Goal: Transaction & Acquisition: Purchase product/service

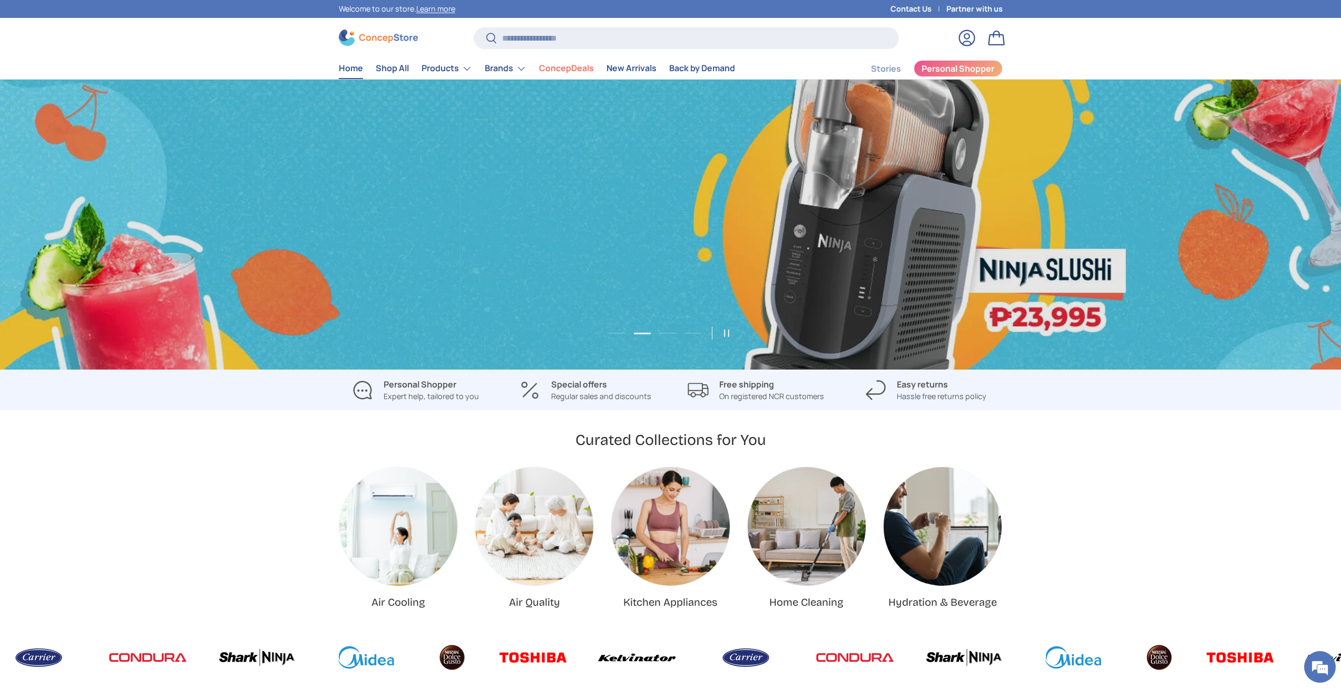
scroll to position [0, 1341]
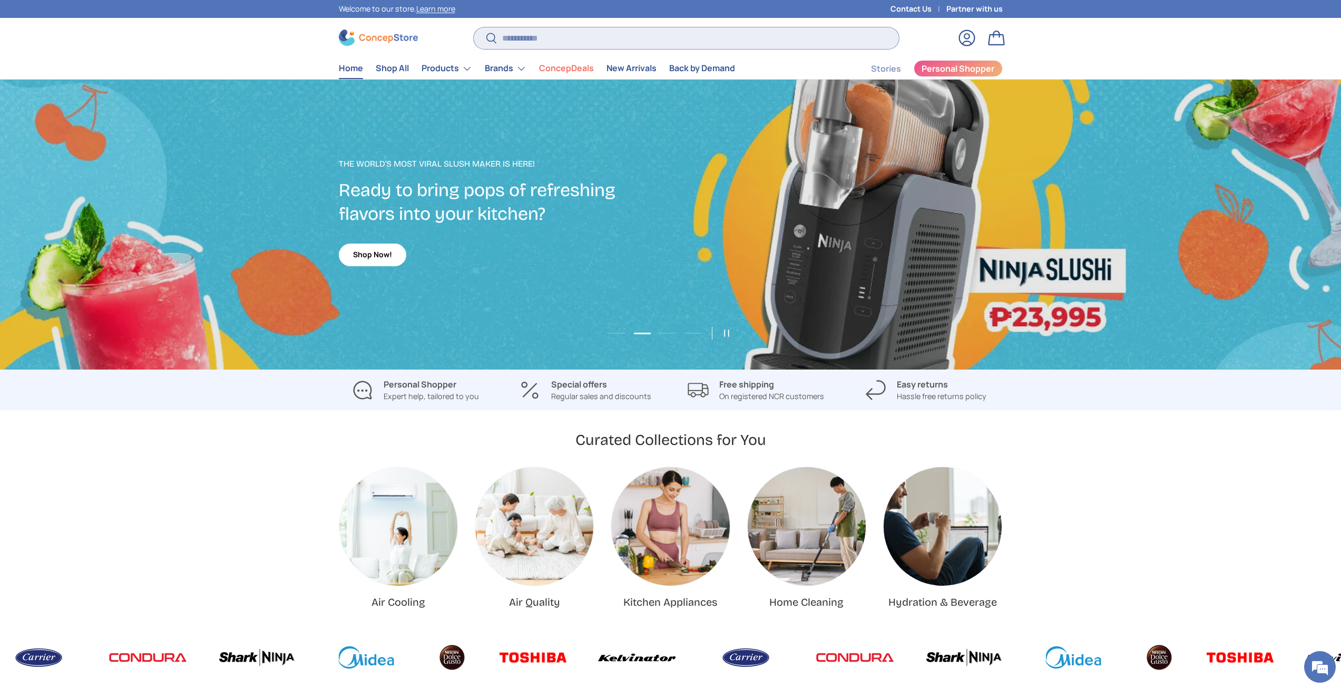
click at [572, 34] on input "Search" at bounding box center [686, 38] width 425 height 22
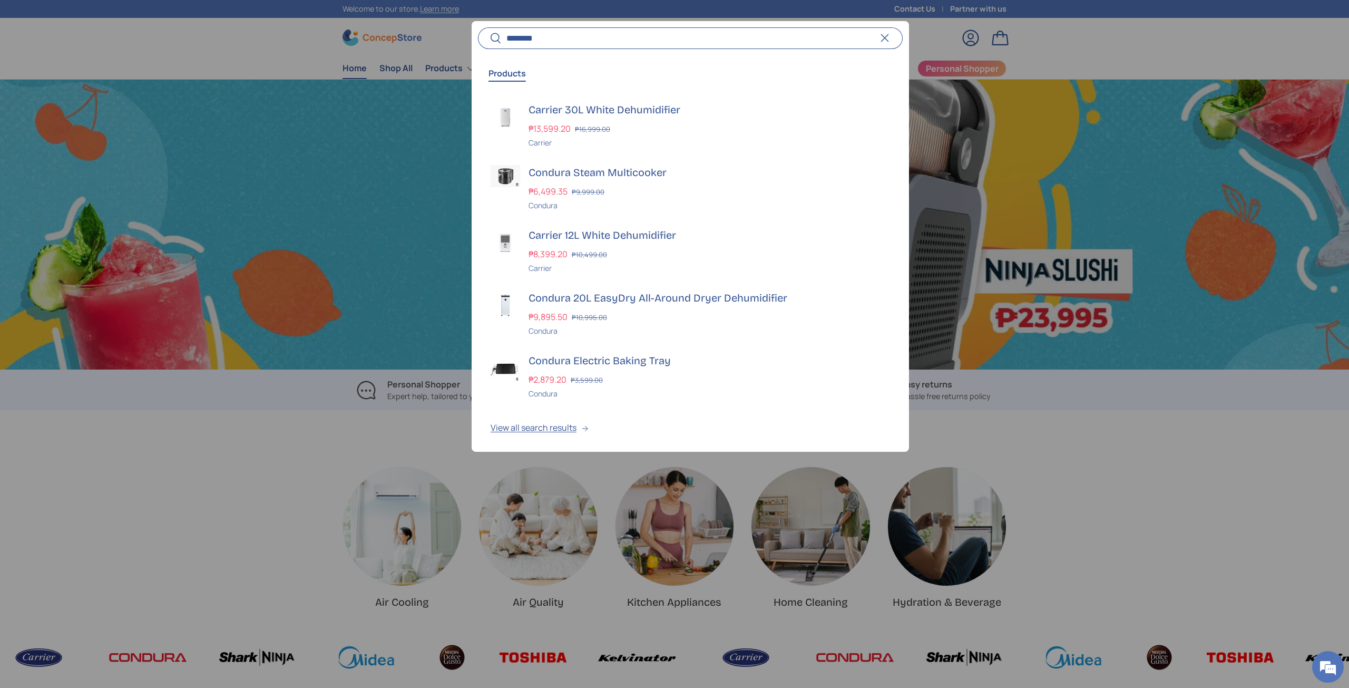
scroll to position [0, 2698]
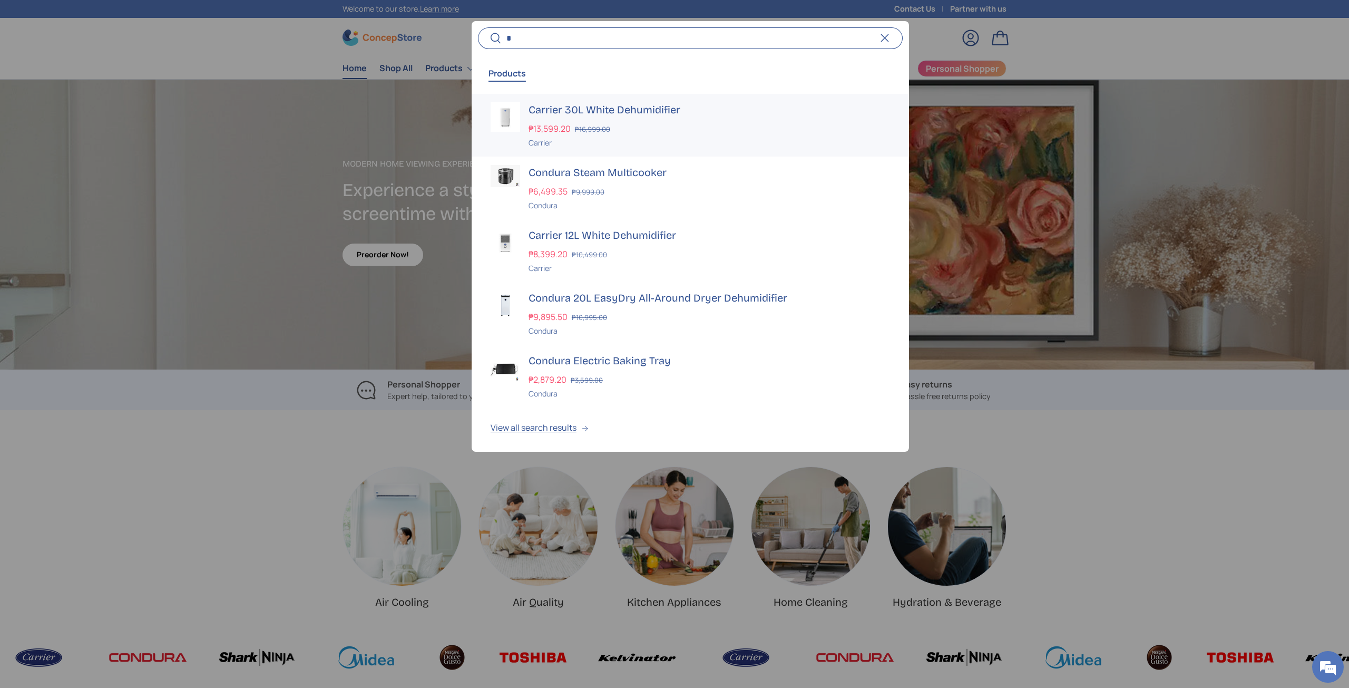
type input "*"
click at [672, 125] on div "₱13,599.20 ₱16,999.00" at bounding box center [709, 128] width 361 height 13
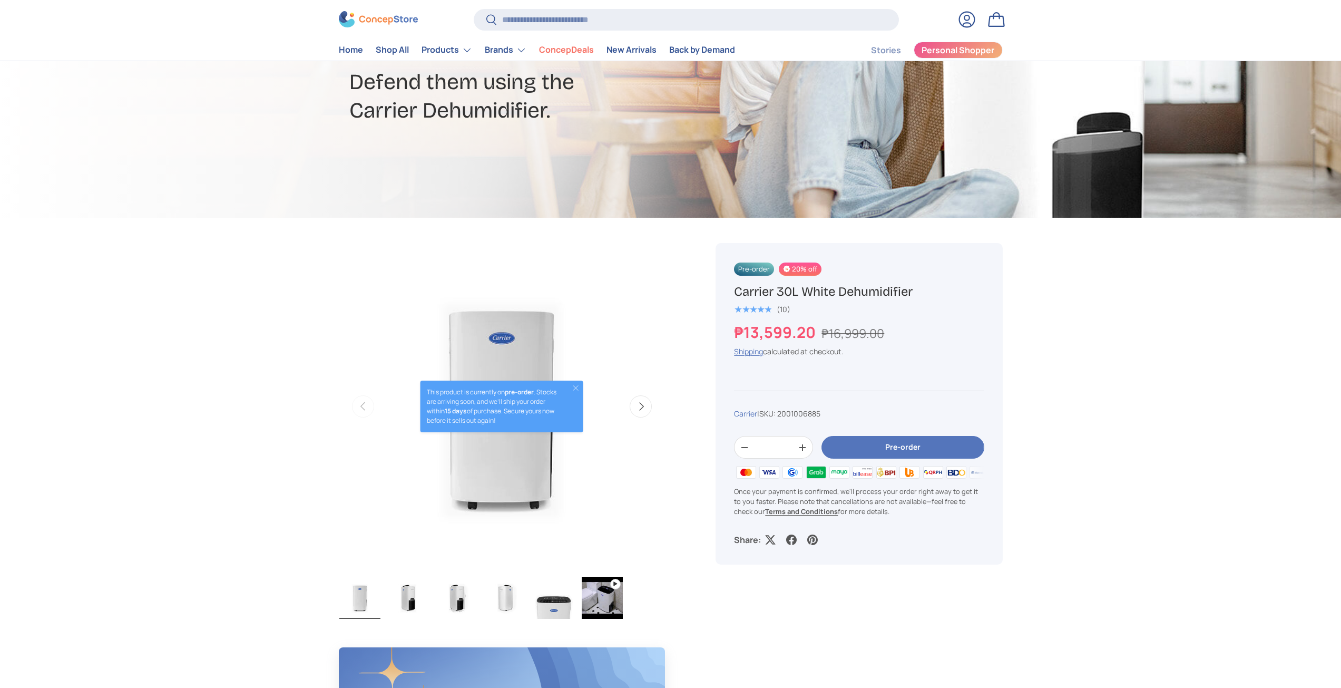
scroll to position [158, 0]
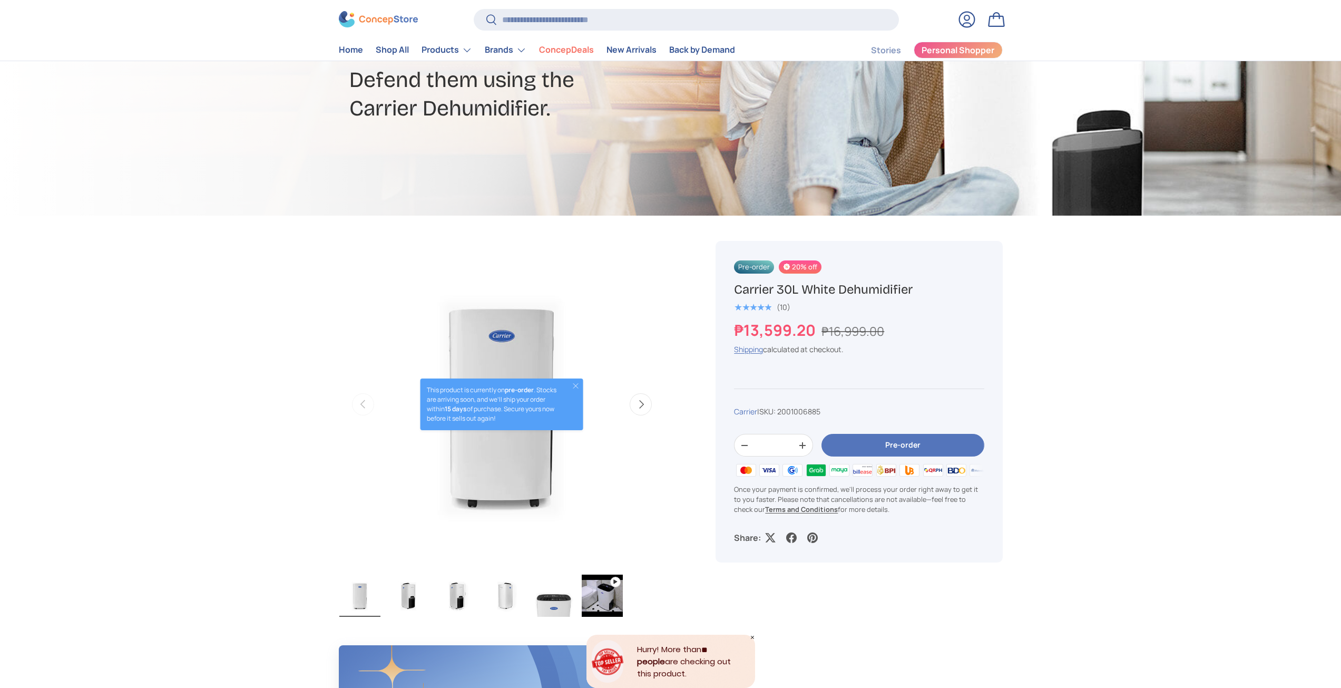
click at [596, 607] on img "Gallery Viewer" at bounding box center [602, 595] width 41 height 42
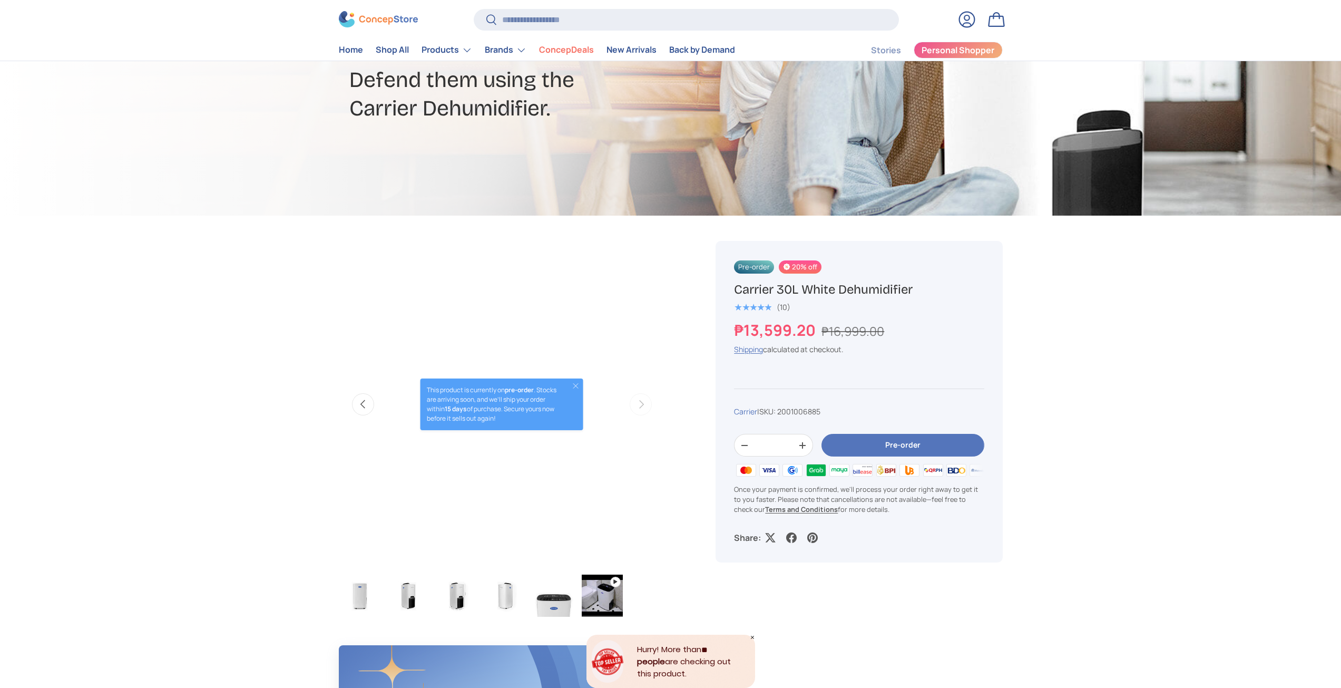
click at [596, 601] on img "Gallery Viewer" at bounding box center [602, 595] width 41 height 42
click at [576, 383] on button "Close" at bounding box center [576, 386] width 8 height 8
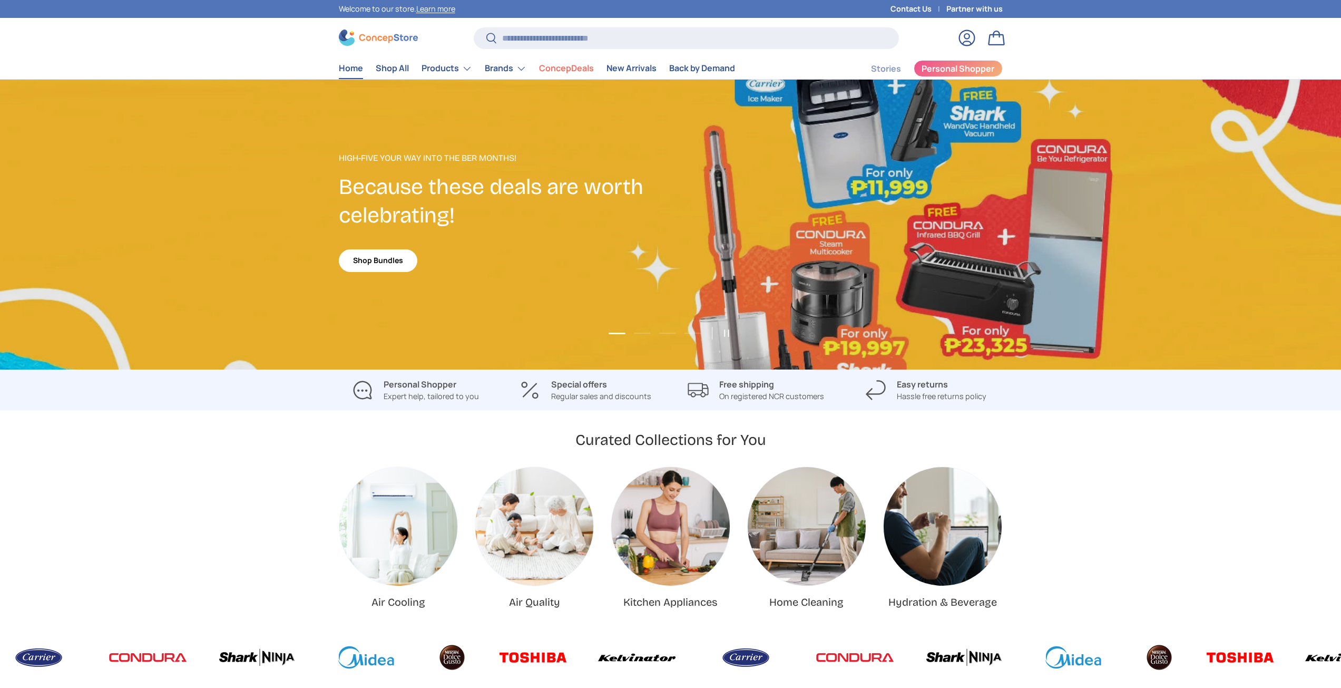
scroll to position [2726, 4308]
click at [521, 32] on input "Search" at bounding box center [686, 38] width 425 height 22
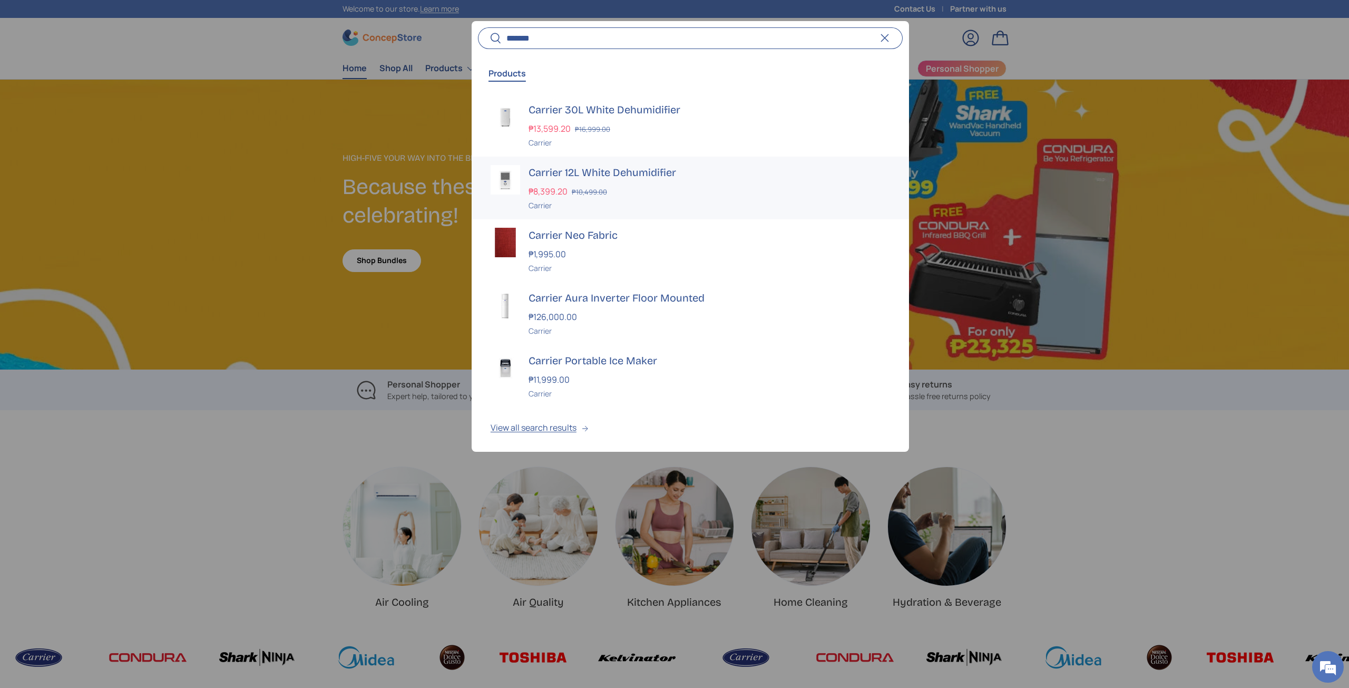
type input "*******"
click at [676, 171] on h3 "Carrier 12L White Dehumidifier" at bounding box center [709, 172] width 361 height 15
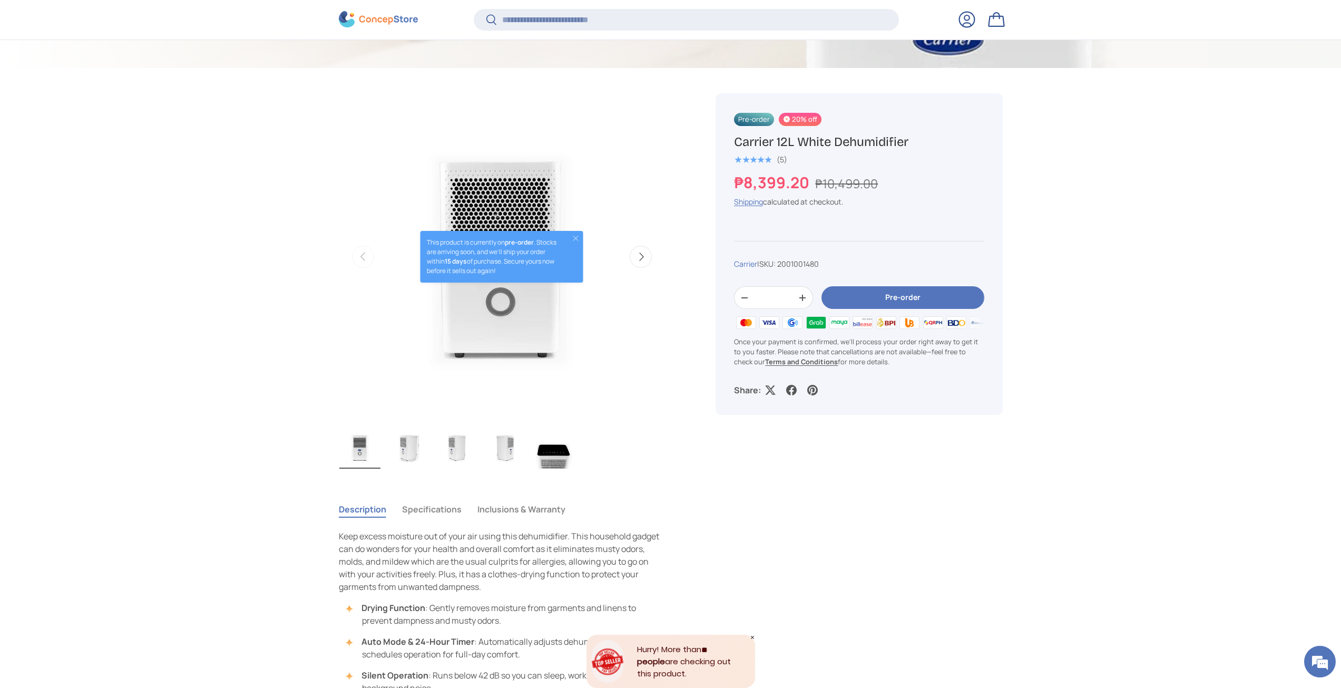
scroll to position [314, 0]
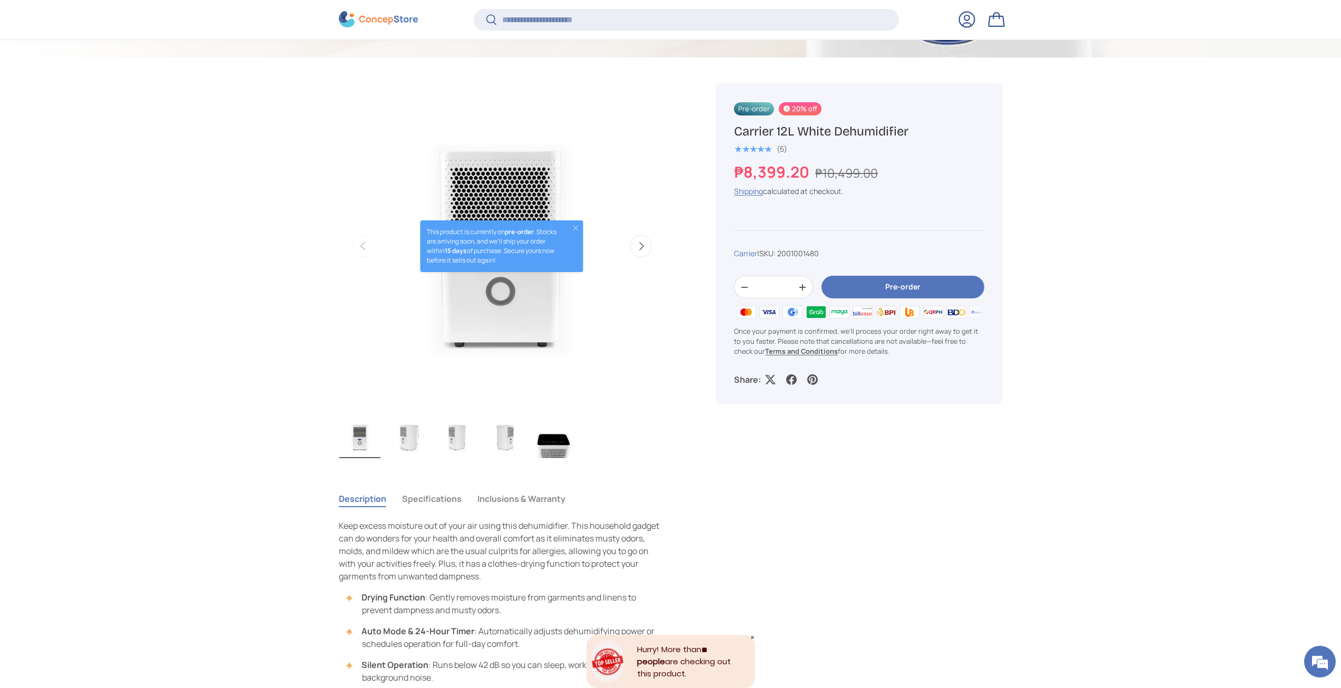
click at [508, 439] on img "Gallery Viewer" at bounding box center [505, 437] width 41 height 42
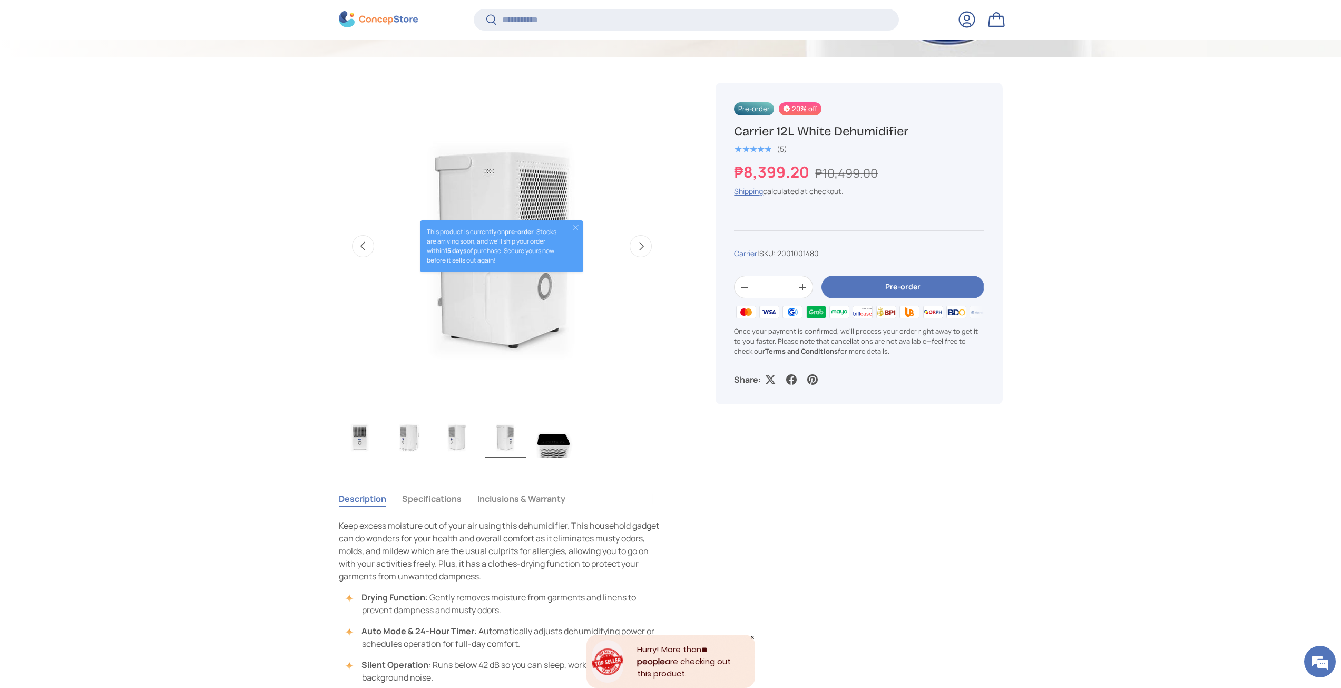
click at [455, 447] on img "Gallery Viewer" at bounding box center [456, 437] width 41 height 42
click at [383, 441] on ul "Load image 1 in gallery view Load image 2 in gallery view Load image 3 in galle…" at bounding box center [502, 438] width 327 height 46
click at [414, 444] on img "Gallery Viewer" at bounding box center [408, 437] width 41 height 42
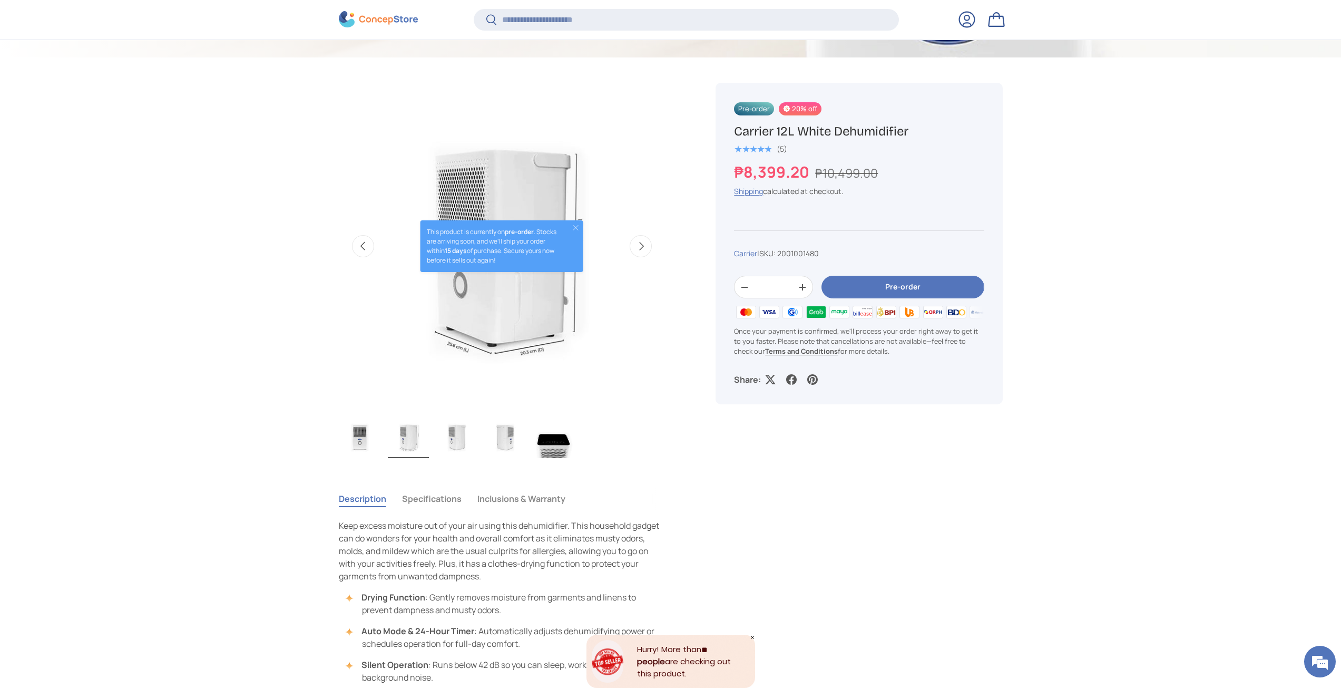
click at [361, 448] on img "Gallery Viewer" at bounding box center [359, 437] width 41 height 42
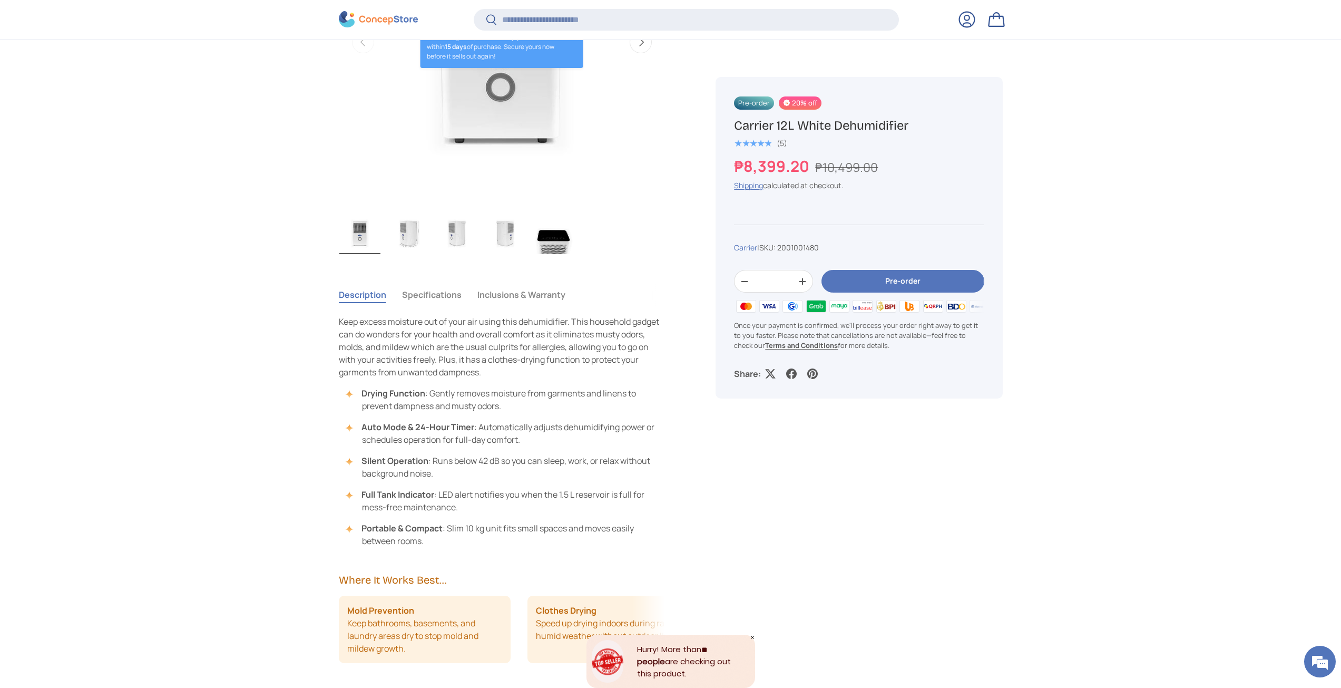
scroll to position [525, 0]
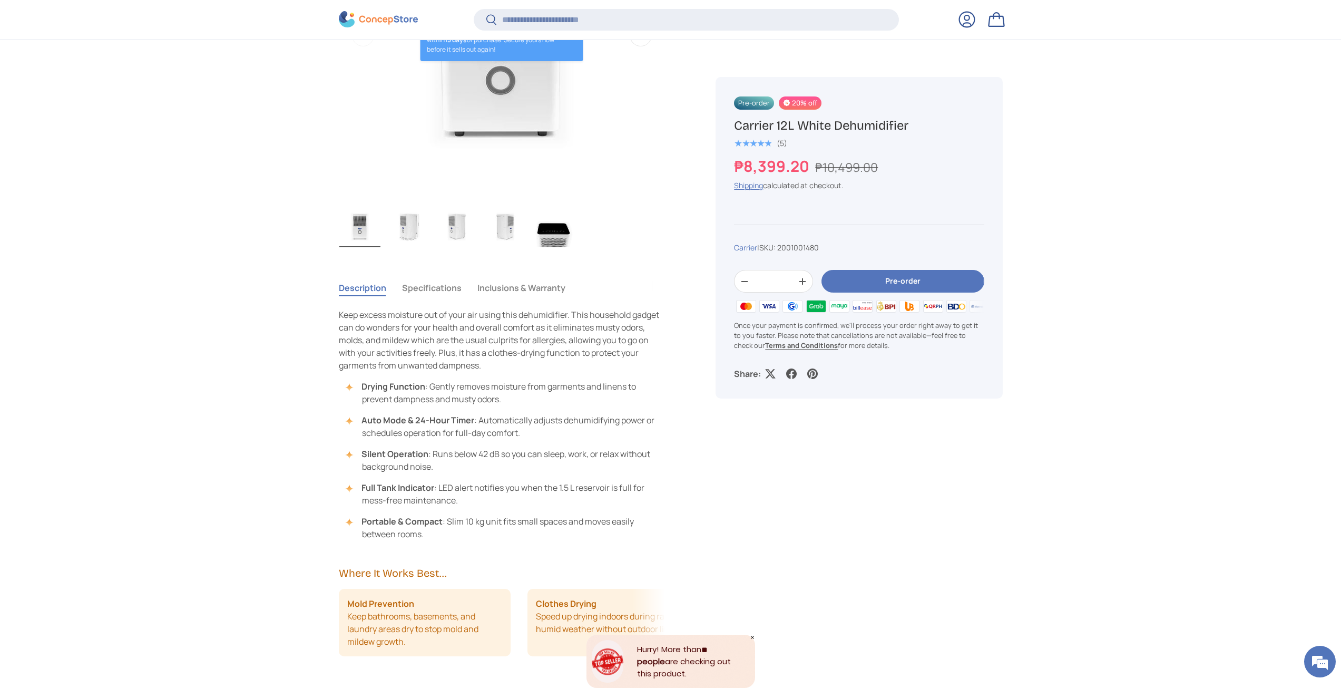
click at [531, 222] on ul "Load image 1 in gallery view Load image 2 in gallery view Load image 3 in galle…" at bounding box center [502, 227] width 327 height 46
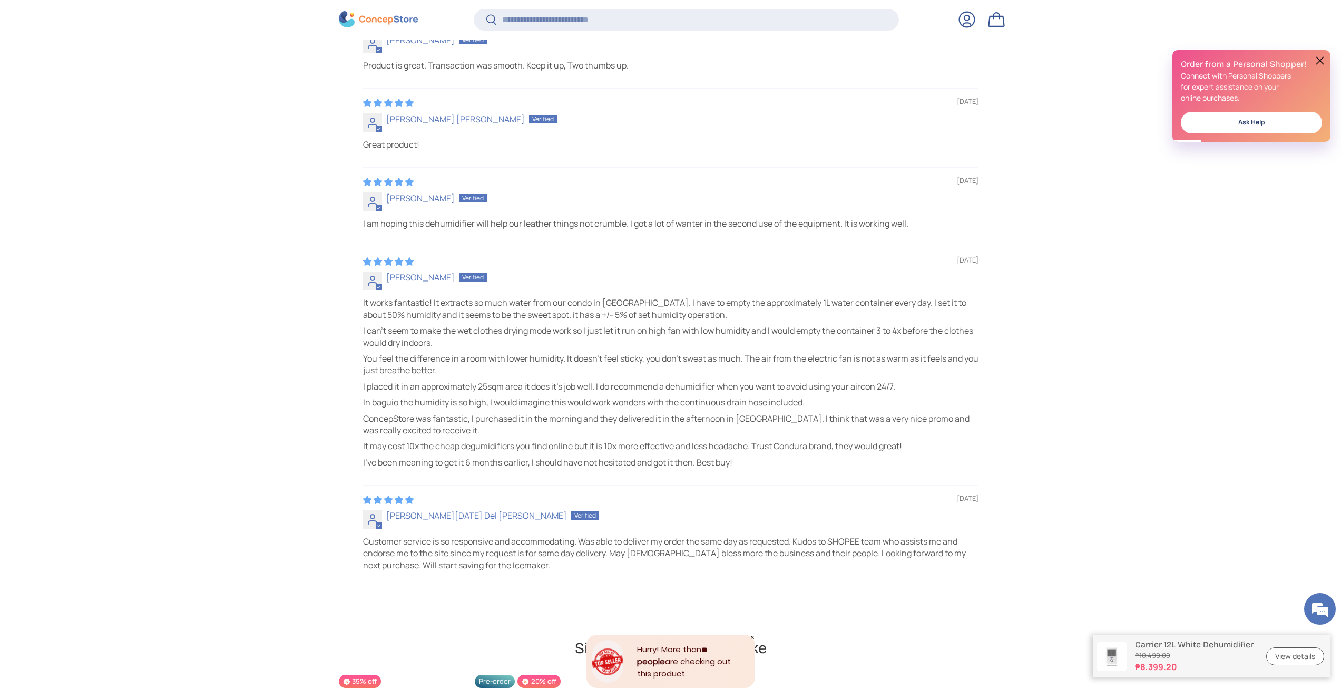
scroll to position [2791, 0]
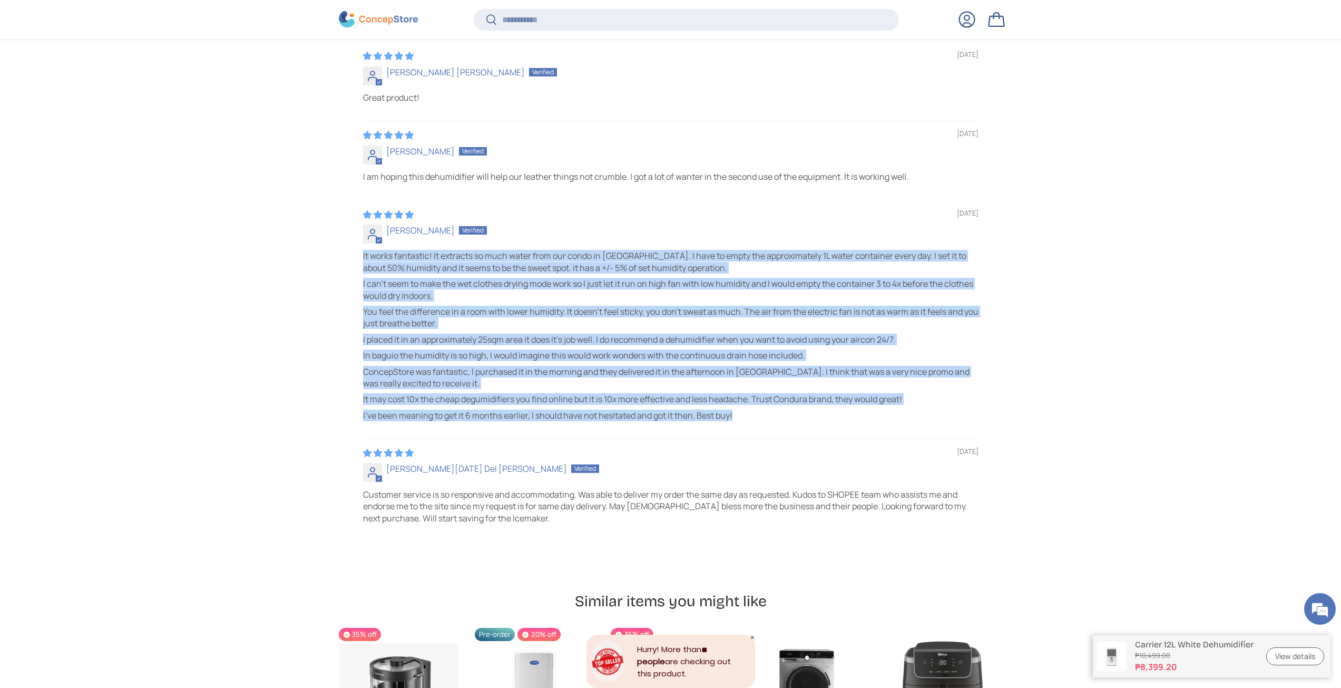
drag, startPoint x: 346, startPoint y: 263, endPoint x: 834, endPoint y: 415, distance: 511.0
click at [834, 415] on div "**********" at bounding box center [671, 186] width 664 height 735
click at [834, 415] on p "I've been meaning to get it 6 months earlier, I should have not hesitated and g…" at bounding box center [670, 415] width 615 height 12
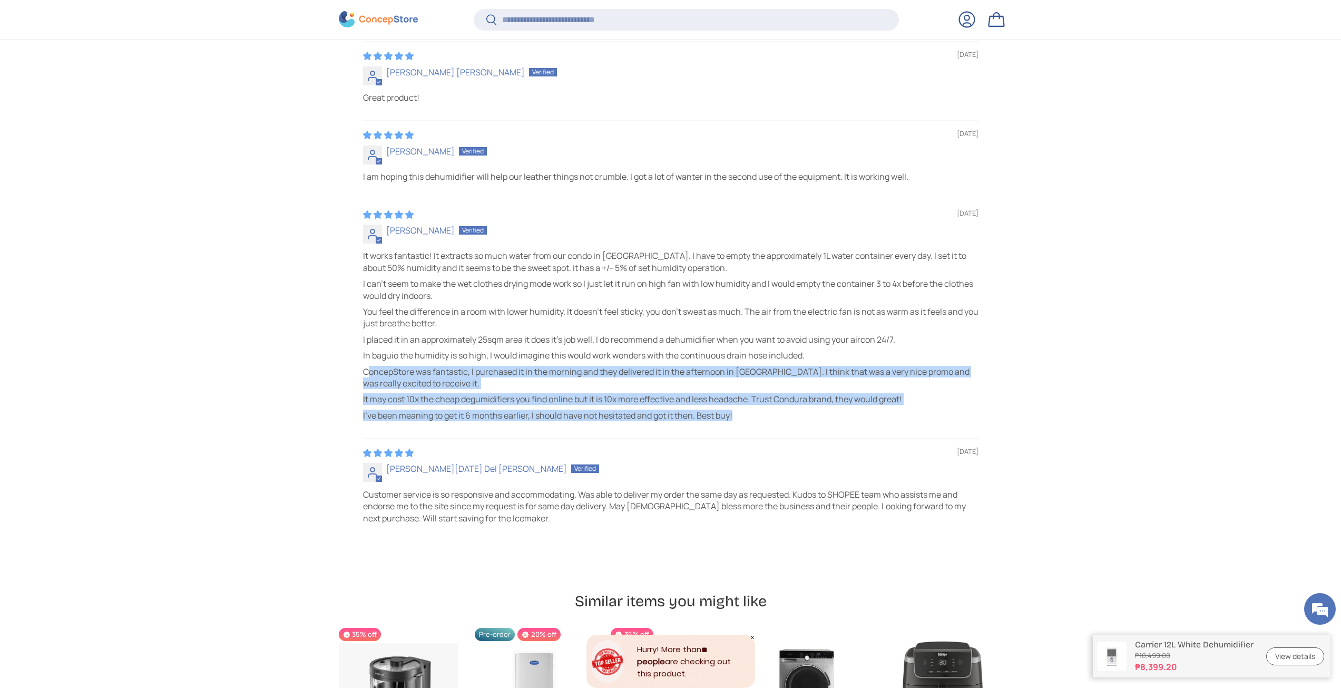
drag, startPoint x: 800, startPoint y: 413, endPoint x: 370, endPoint y: 362, distance: 433.0
click at [370, 362] on div "It works fantastic! It extracts so much water from our condo in manila. I have …" at bounding box center [670, 335] width 615 height 171
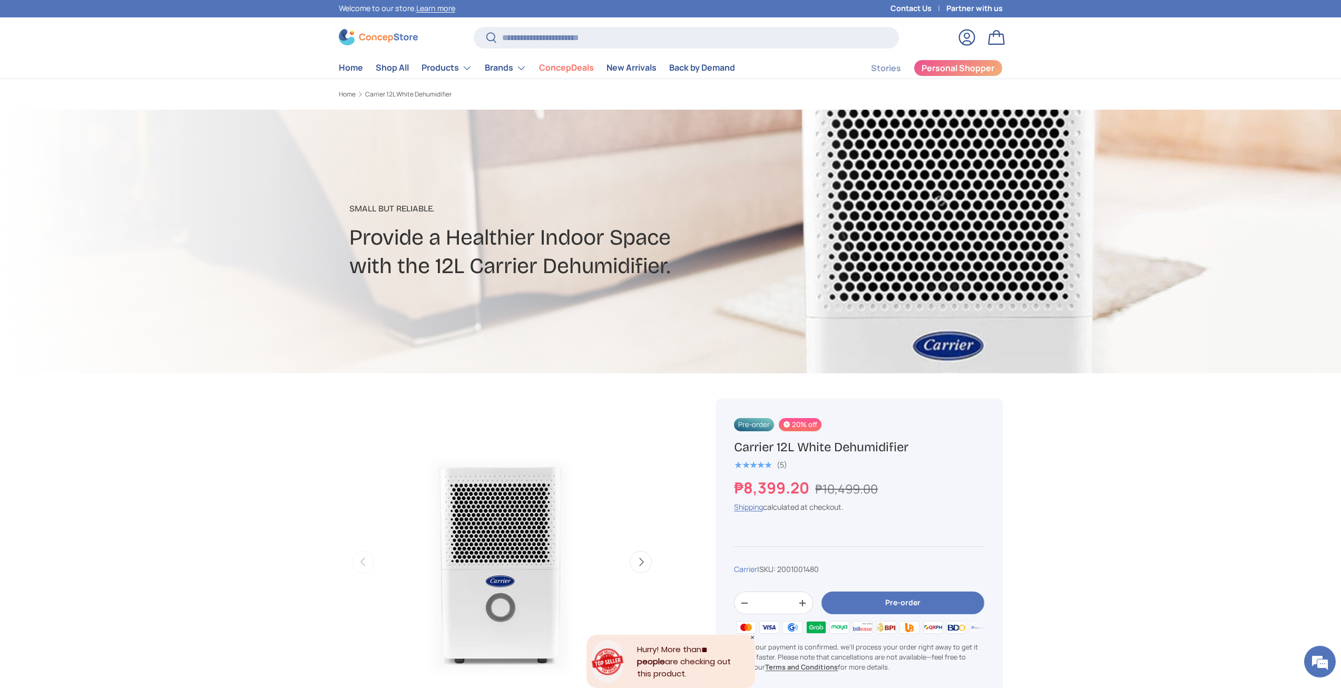
scroll to position [0, 0]
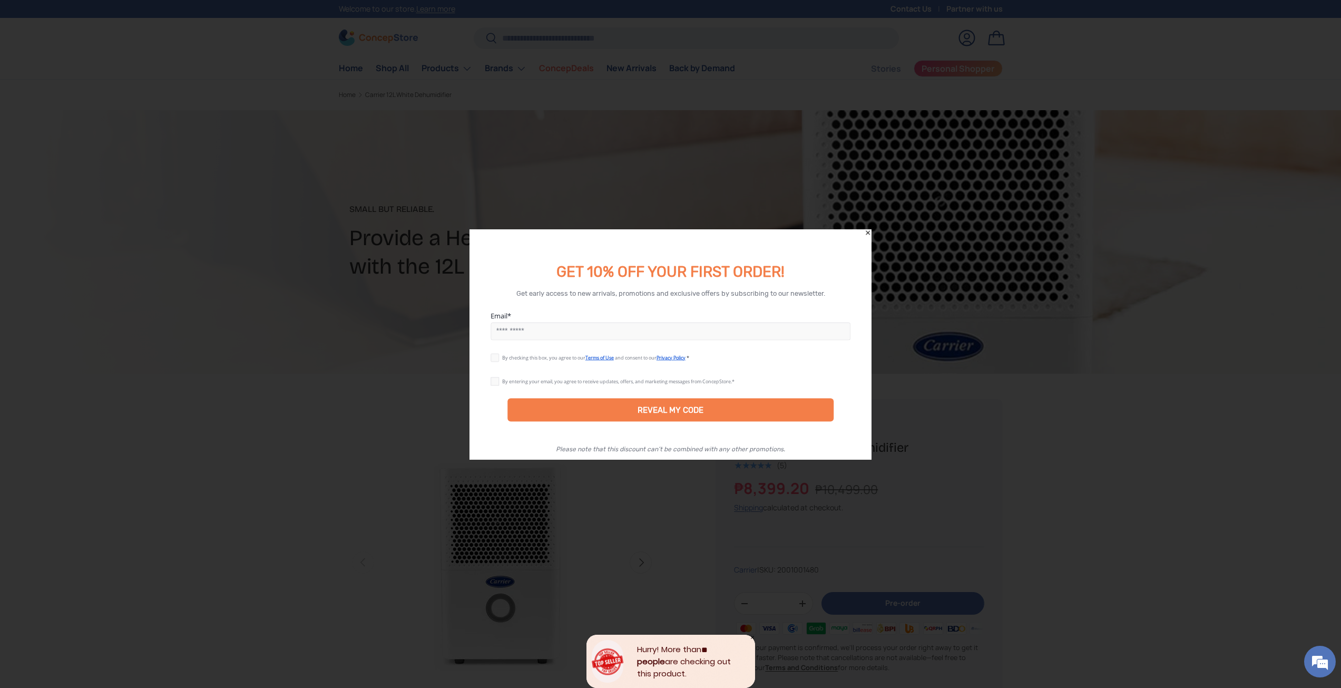
click at [517, 332] on input "Email" at bounding box center [671, 331] width 360 height 18
type input "**********"
click at [499, 360] on fieldset at bounding box center [497, 356] width 12 height 13
click at [495, 356] on label at bounding box center [497, 355] width 12 height 8
click at [545, 408] on div "REVEAL MY CODE" at bounding box center [670, 409] width 327 height 23
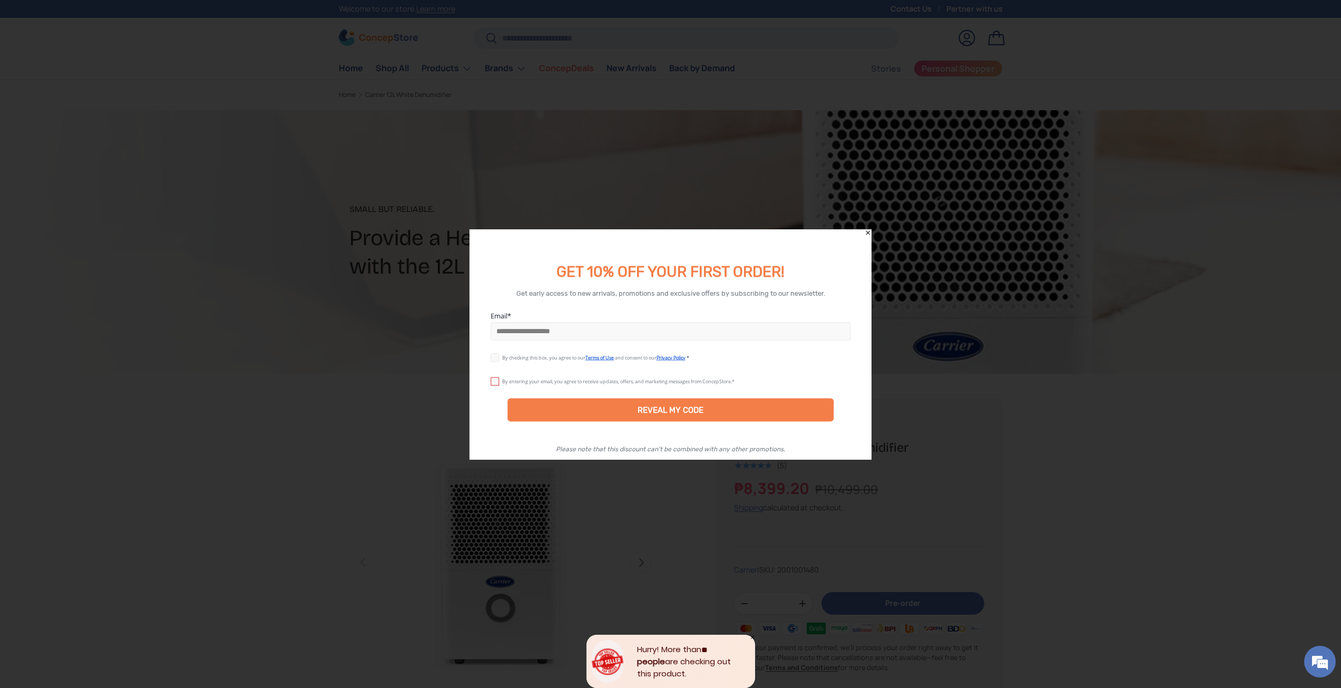
click at [497, 378] on label at bounding box center [497, 379] width 12 height 8
click at [537, 402] on div "REVEAL MY CODE" at bounding box center [670, 409] width 327 height 23
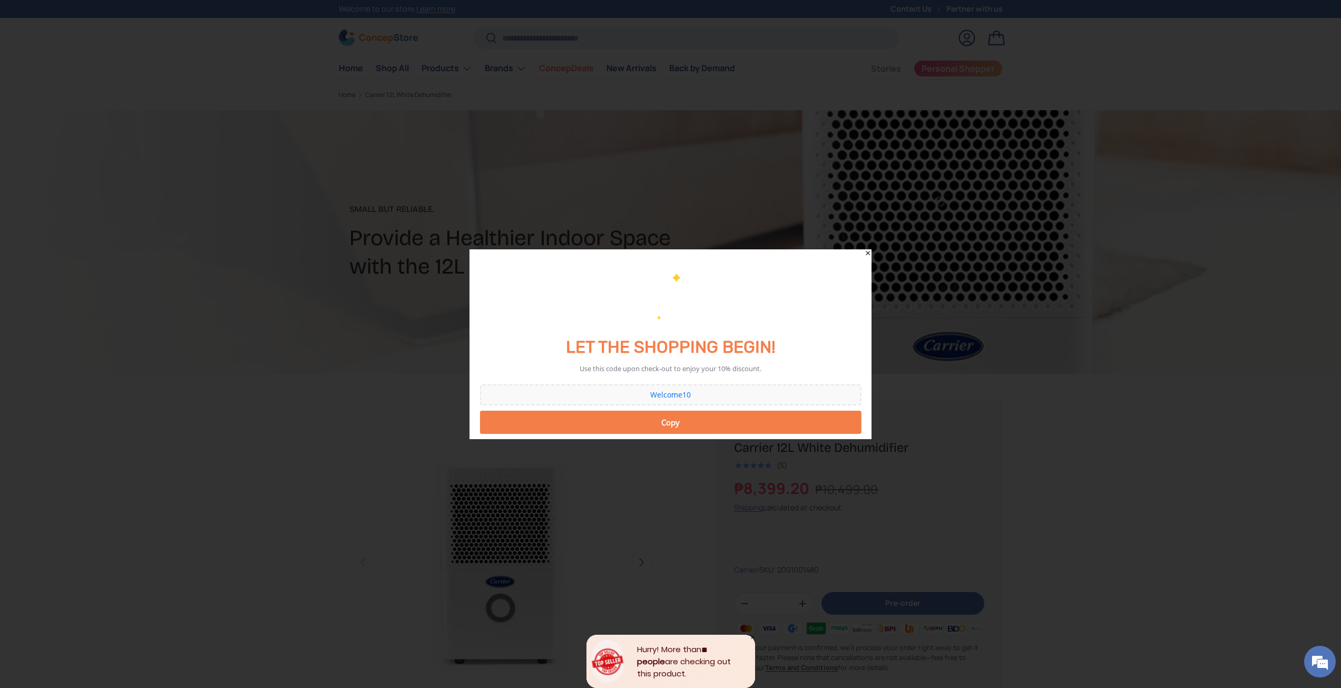
click at [678, 395] on div "Welcome10" at bounding box center [670, 394] width 371 height 7
click at [680, 428] on div "Copy" at bounding box center [671, 422] width 368 height 21
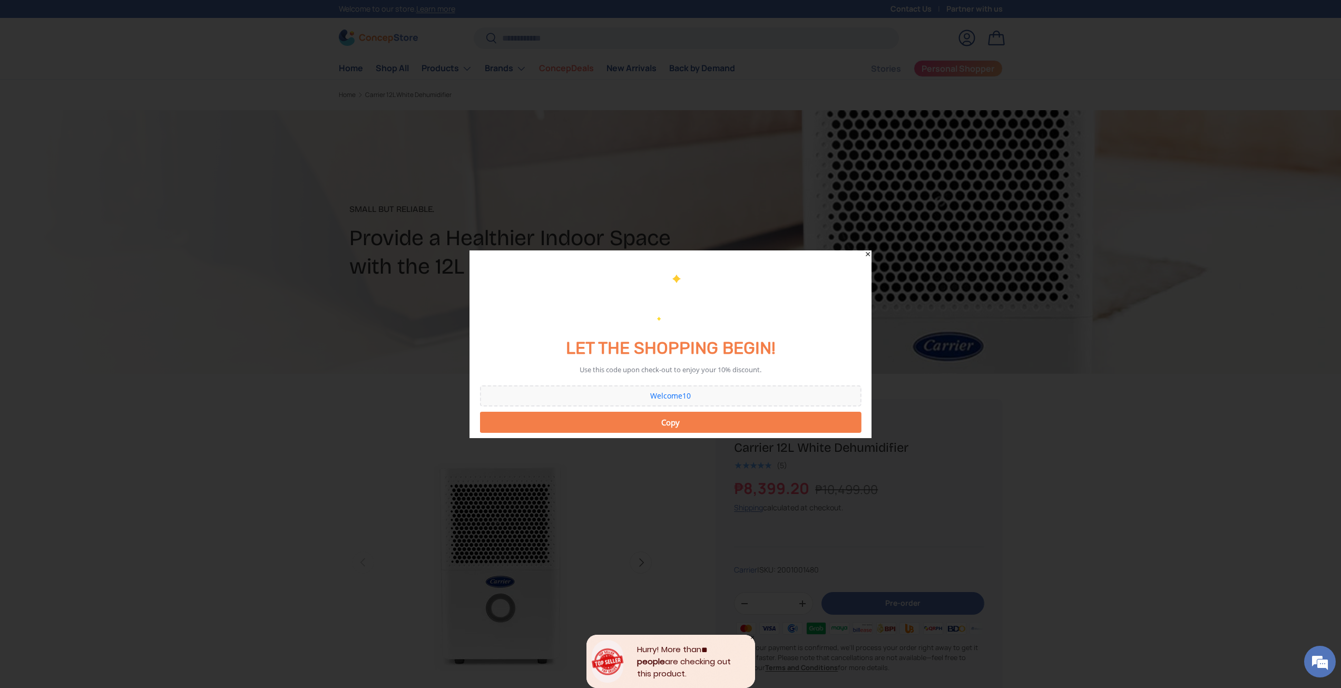
click at [664, 417] on button "Copy" at bounding box center [671, 422] width 382 height 21
click at [1082, 461] on div at bounding box center [670, 344] width 1341 height 688
click at [868, 253] on icon "Close" at bounding box center [867, 253] width 7 height 7
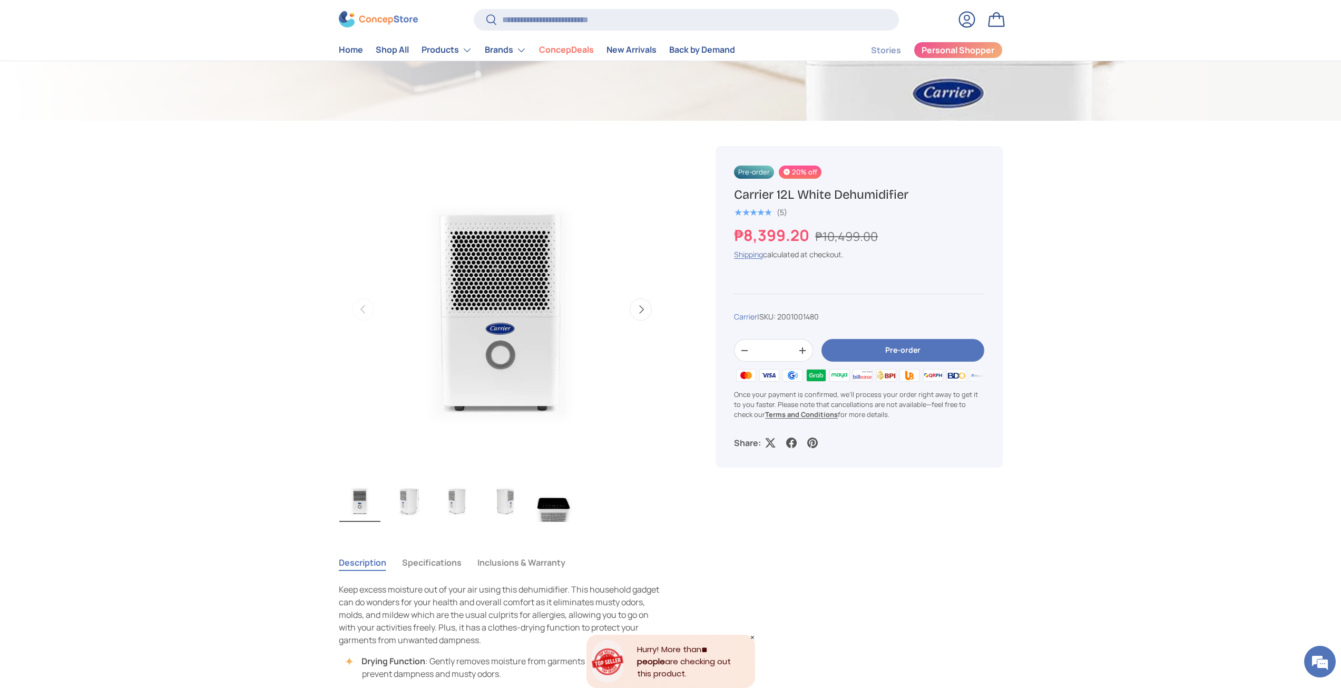
scroll to position [263, 0]
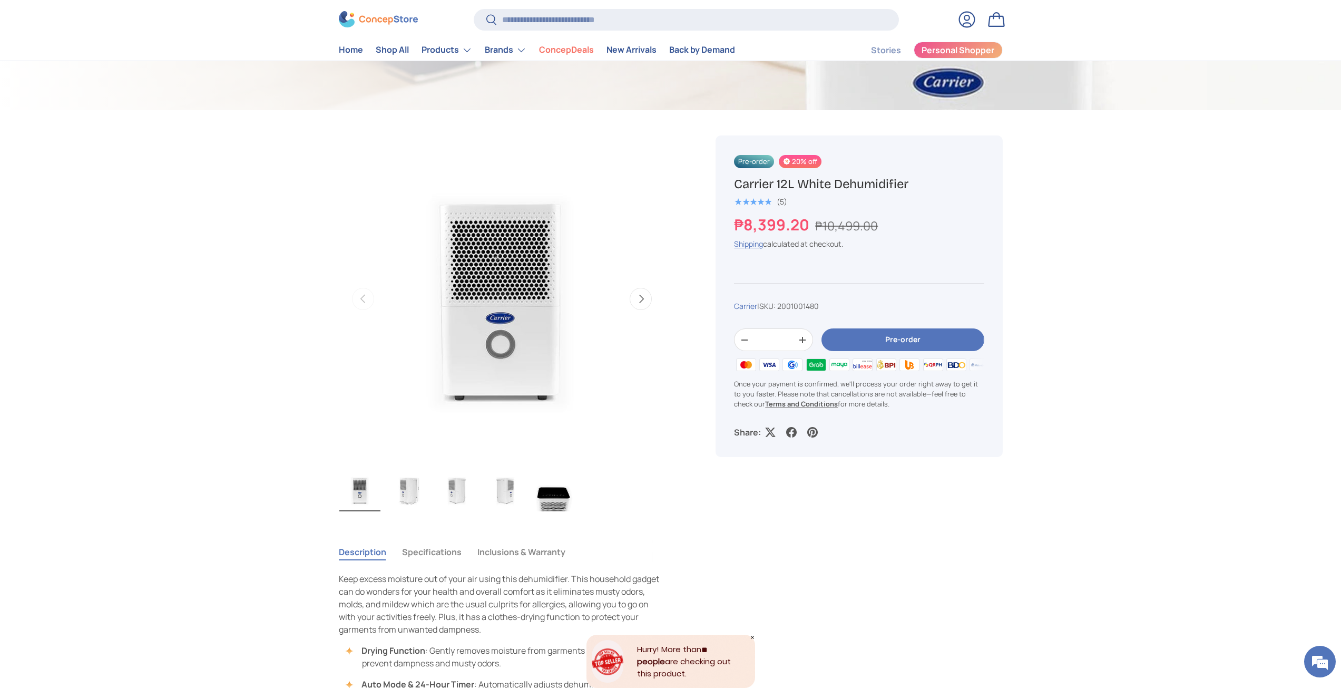
click at [856, 339] on button "Pre-order" at bounding box center [902, 339] width 162 height 23
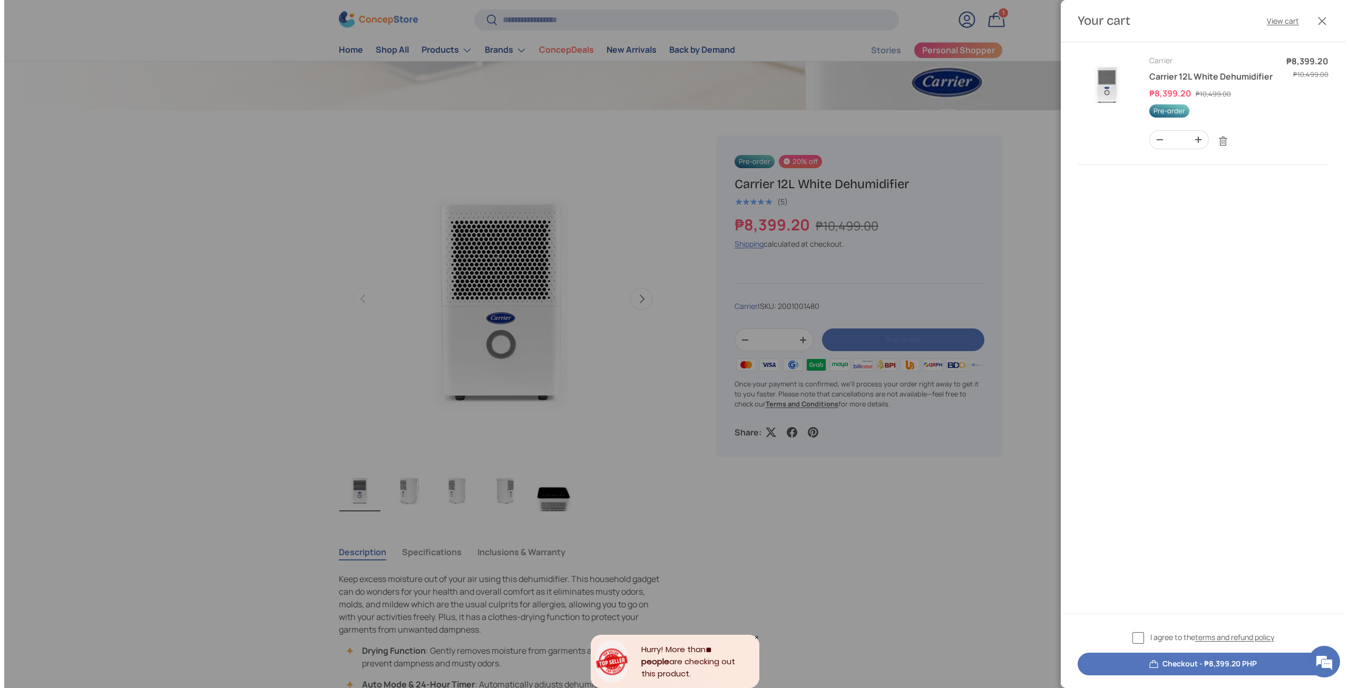
scroll to position [0, 0]
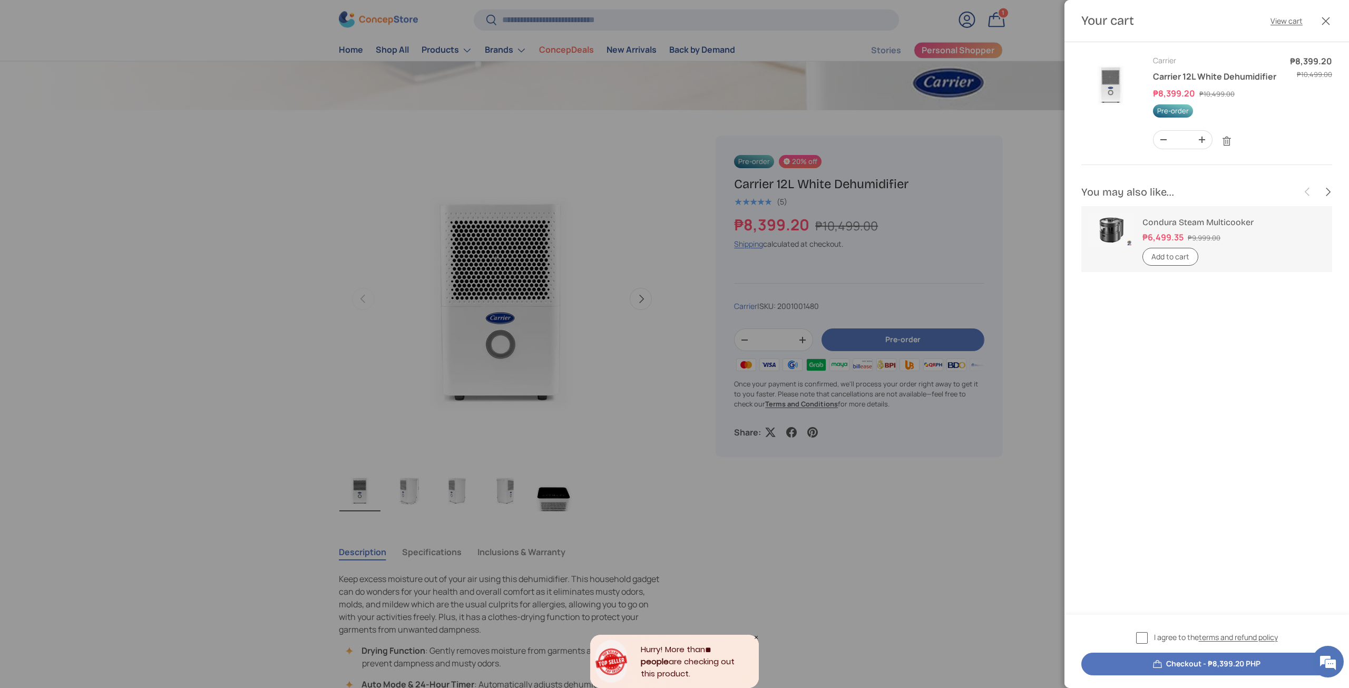
click at [922, 74] on div at bounding box center [674, 344] width 1349 height 688
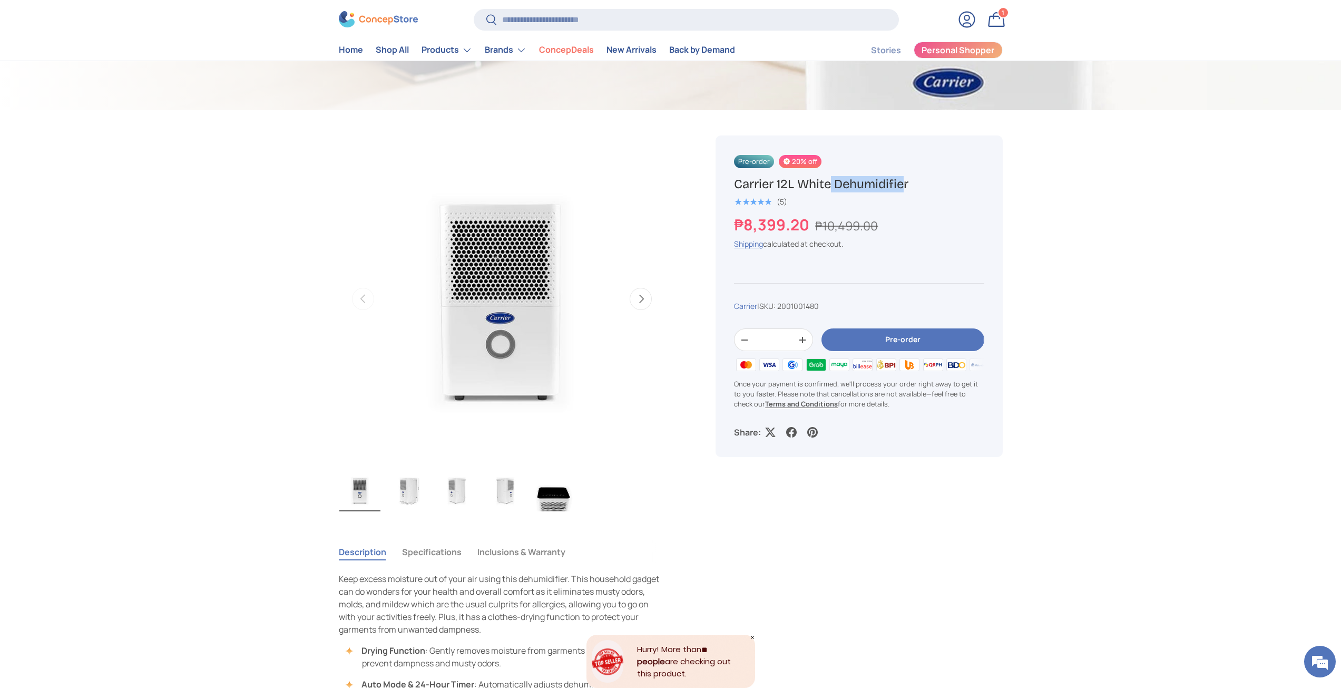
drag, startPoint x: 736, startPoint y: 187, endPoint x: 803, endPoint y: 182, distance: 67.1
click at [803, 182] on div "Pre-order 20% off Carrier 12L White Dehumidifier ★★★★★ (5) ₱8,399.20 ₱10,499.00…" at bounding box center [859, 295] width 287 height 321
copy h1 "Carrier 12L"
click at [580, 6] on store-header "Search Search Reset Log in Bag 1 1 item Menu Home Shop All Products Back Produc…" at bounding box center [670, 30] width 1341 height 62
click at [578, 23] on input "Search" at bounding box center [686, 20] width 425 height 22
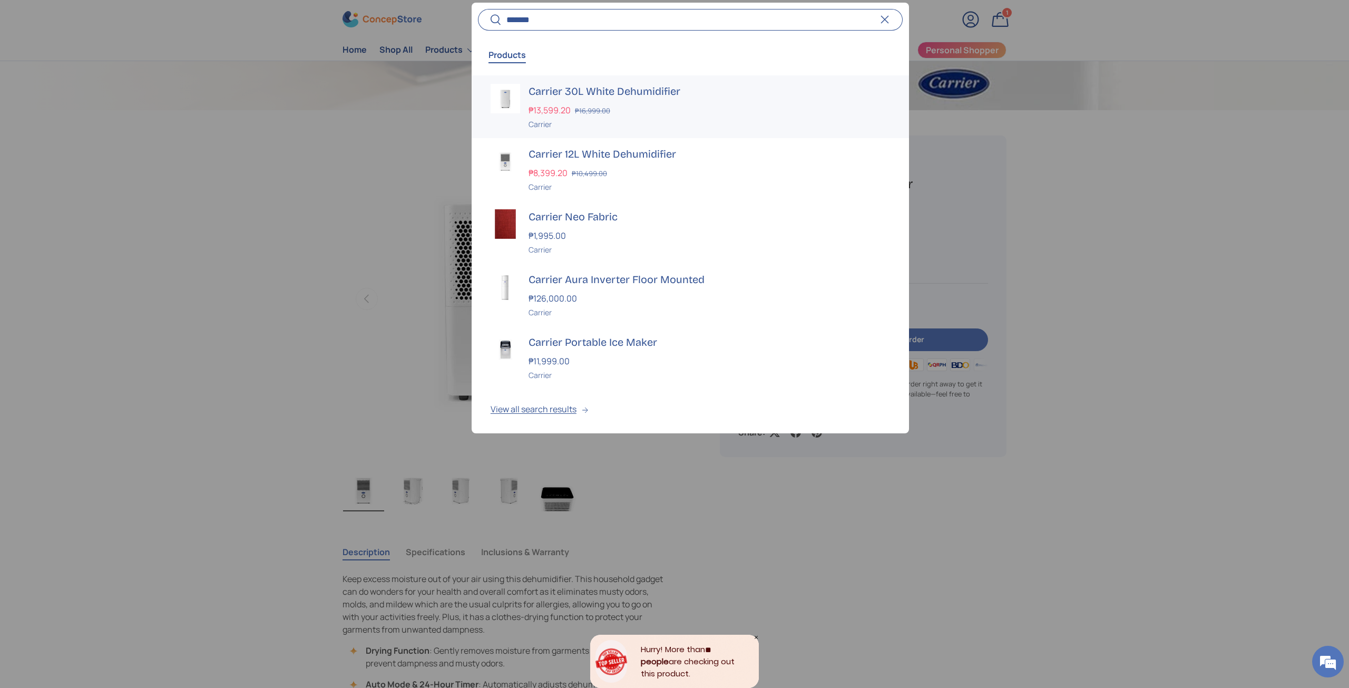
type input "*******"
click at [563, 104] on strong "₱13,599.20" at bounding box center [551, 110] width 45 height 12
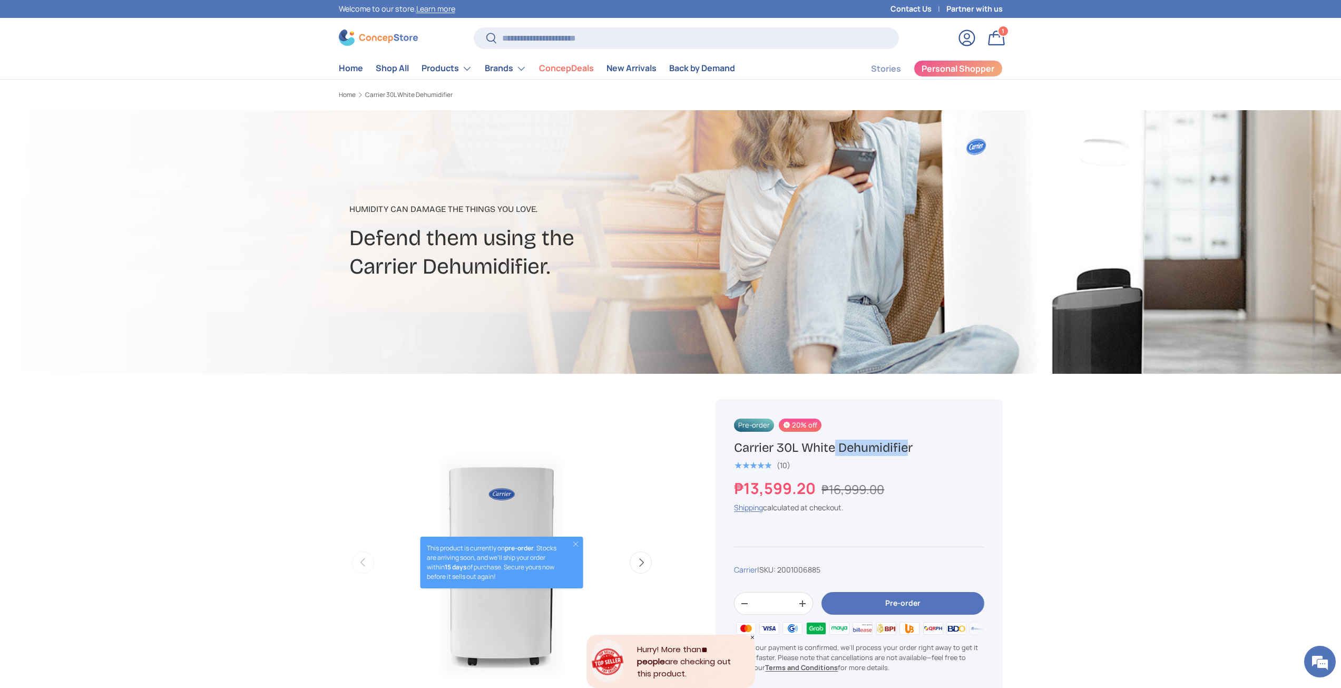
drag, startPoint x: 731, startPoint y: 445, endPoint x: 801, endPoint y: 447, distance: 70.1
click at [801, 447] on div "Pre-order 20% off Carrier 30L White Dehumidifier ★★★★★ (10) ₱13,599.20 ₱16,999.…" at bounding box center [859, 559] width 287 height 321
copy h1 "Carrier 30L"
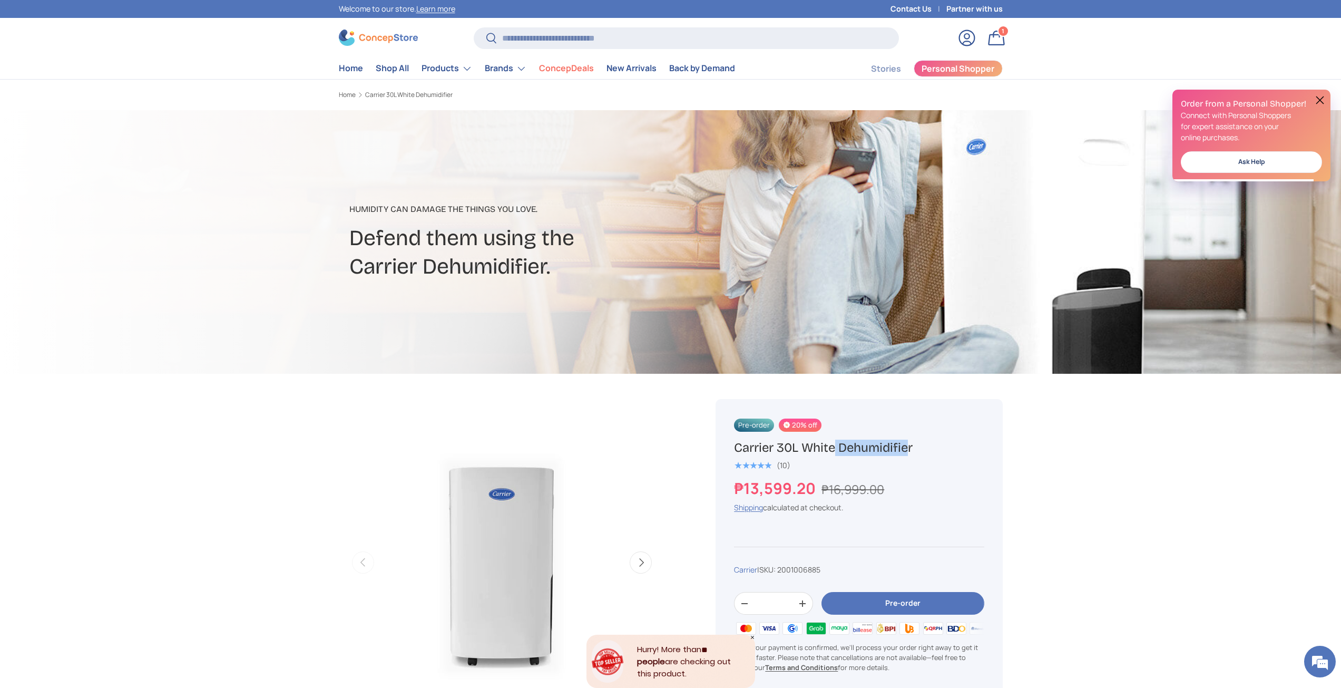
click at [993, 32] on link "Bag 1 1 item" at bounding box center [996, 37] width 23 height 23
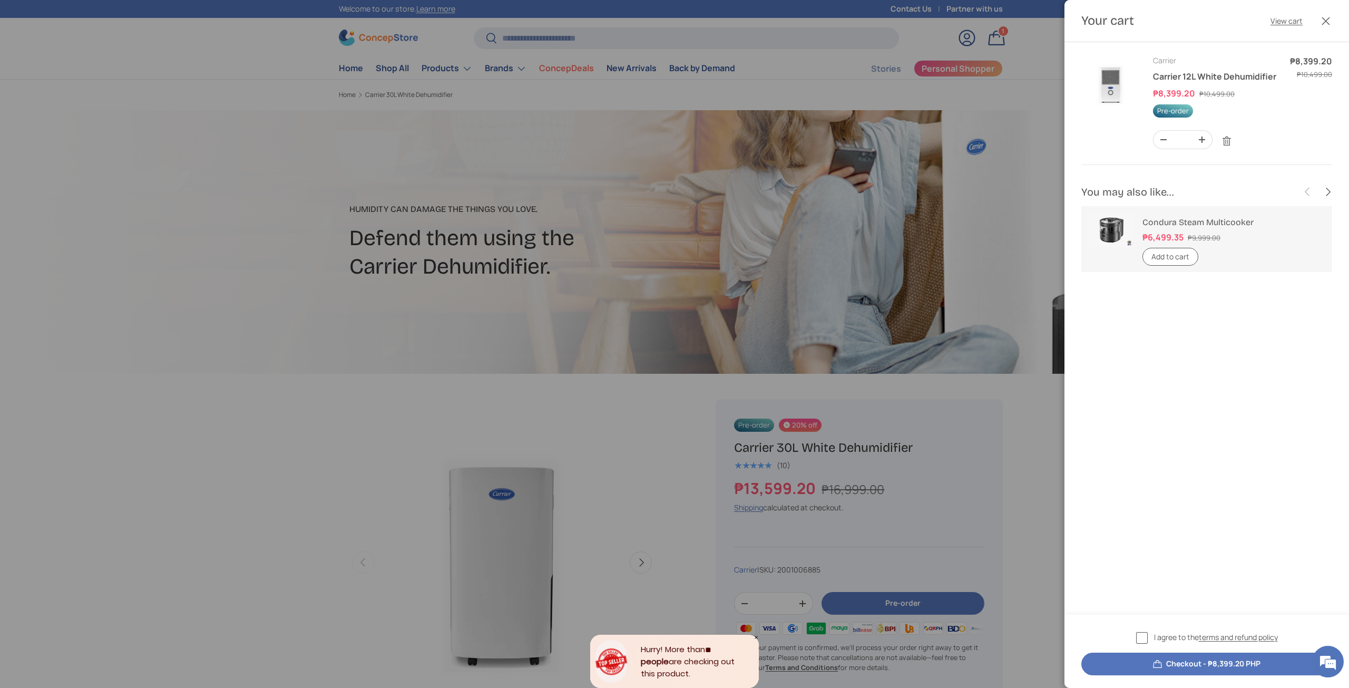
click at [1146, 635] on label "I agree to the terms and refund policy" at bounding box center [1207, 637] width 142 height 12
click at [1160, 667] on button "Checkout - ₱8,399.20 PHP" at bounding box center [1206, 663] width 251 height 23
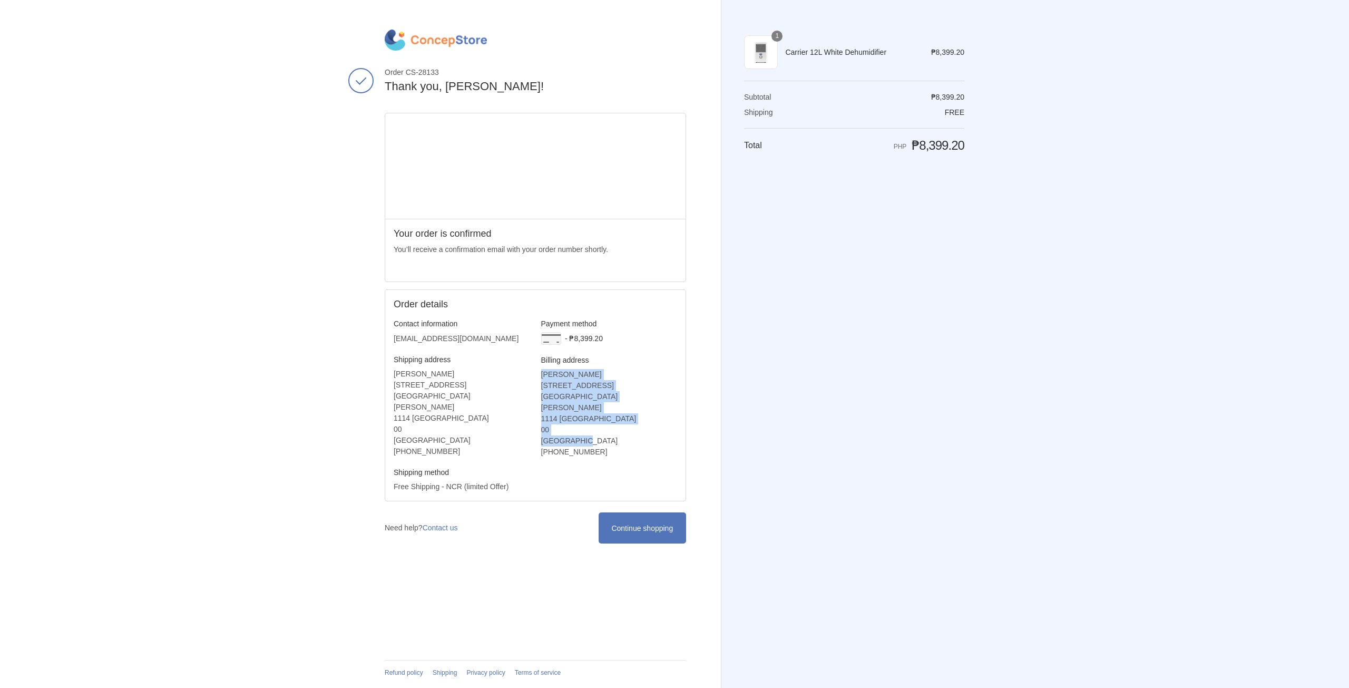
drag, startPoint x: 611, startPoint y: 434, endPoint x: 593, endPoint y: 362, distance: 74.0
click at [593, 362] on div "Payment method Secure Payments via PayMongo - ₱8,399.20 Billing address [PERSON…" at bounding box center [609, 388] width 136 height 139
click at [593, 361] on h3 "Billing address" at bounding box center [609, 359] width 136 height 9
click at [597, 388] on address "[PERSON_NAME] [STREET_ADDRESS][PERSON_NAME] ‎[PHONE_NUMBER]" at bounding box center [609, 413] width 136 height 89
click at [596, 414] on address "[PERSON_NAME] [STREET_ADDRESS][PERSON_NAME] ‎[PHONE_NUMBER]" at bounding box center [609, 413] width 136 height 89
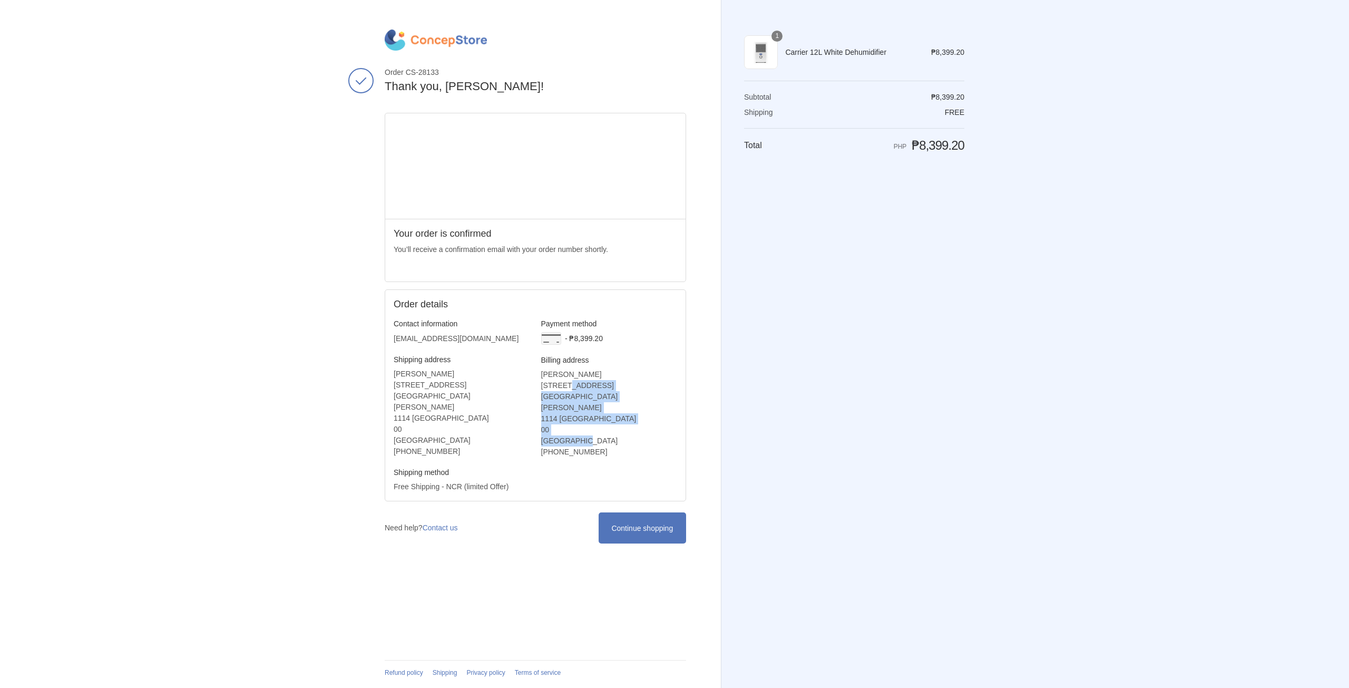
drag, startPoint x: 595, startPoint y: 435, endPoint x: 566, endPoint y: 385, distance: 57.8
click at [566, 385] on address "[PERSON_NAME] [STREET_ADDRESS][PERSON_NAME] ‎[PHONE_NUMBER]" at bounding box center [609, 413] width 136 height 89
click at [643, 512] on link "Continue shopping" at bounding box center [642, 527] width 87 height 31
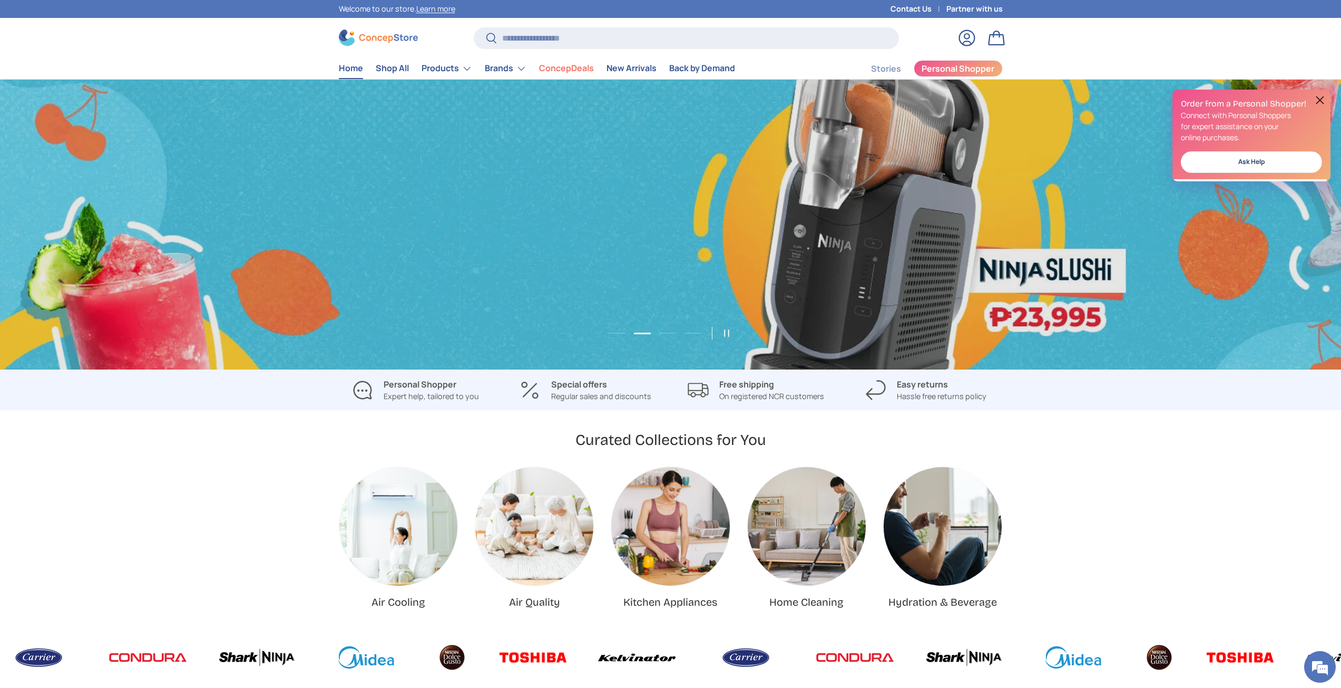
scroll to position [0, 1341]
